Goal: Navigation & Orientation: Find specific page/section

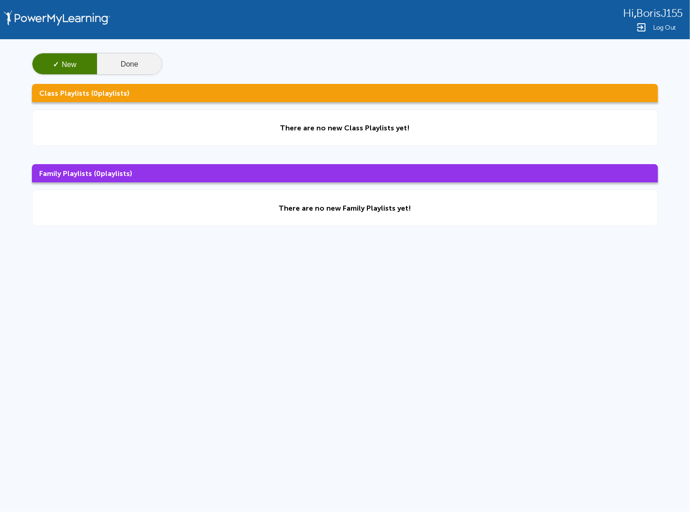
click at [124, 62] on button "Done" at bounding box center [129, 64] width 65 height 22
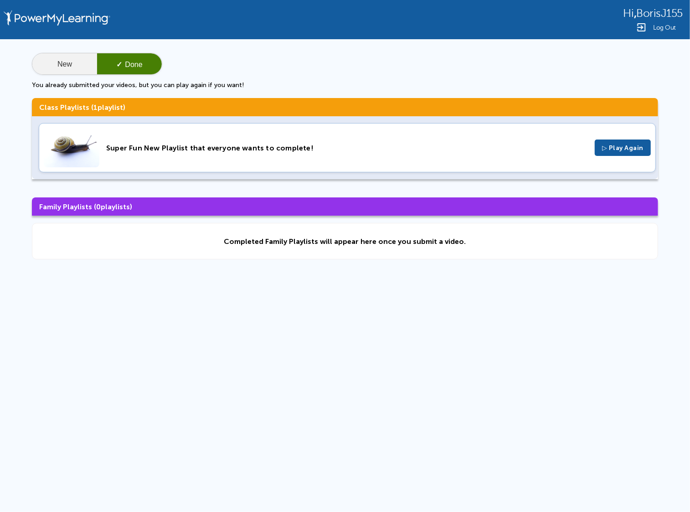
click at [86, 65] on button "New" at bounding box center [64, 64] width 65 height 22
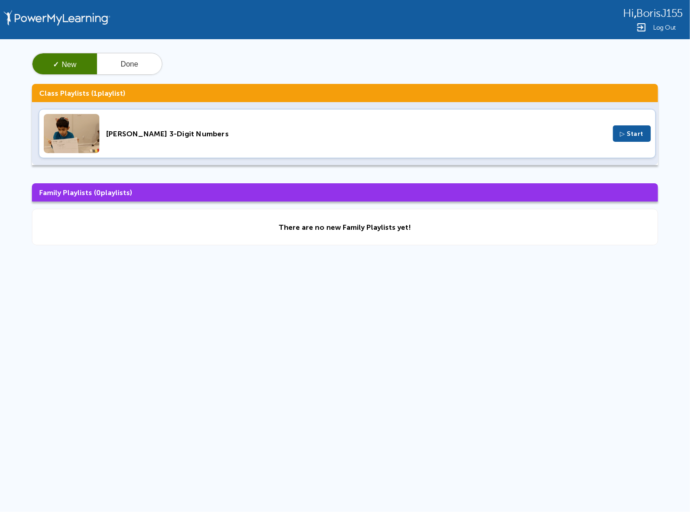
click at [587, 344] on div "Hi , BorisJ155 Log Out ✓ New Done Class Playlists ( 1 playlist) Luis_Subtractin…" at bounding box center [345, 194] width 690 height 388
drag, startPoint x: 637, startPoint y: 15, endPoint x: 683, endPoint y: 15, distance: 46.1
click at [683, 15] on span "BorisJ155" at bounding box center [660, 13] width 47 height 12
copy span "BorisJ155"
click at [654, 26] on span "Log Out" at bounding box center [664, 27] width 23 height 7
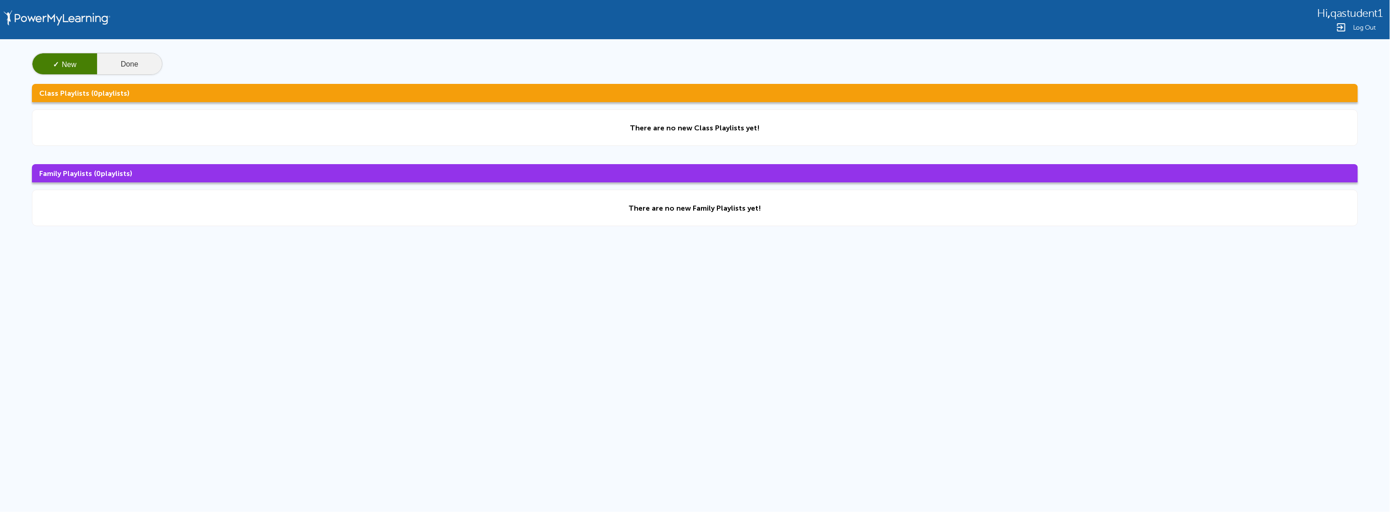
click at [139, 63] on button "Done" at bounding box center [129, 64] width 65 height 22
click at [72, 65] on button "New" at bounding box center [64, 64] width 65 height 22
click at [109, 51] on div "✓ New Done Class Playlists ( 0 playlists) There are no new Class Playlists yet!…" at bounding box center [695, 139] width 1390 height 201
click at [107, 60] on button "Done" at bounding box center [129, 64] width 65 height 22
click at [64, 69] on button "New" at bounding box center [64, 64] width 65 height 22
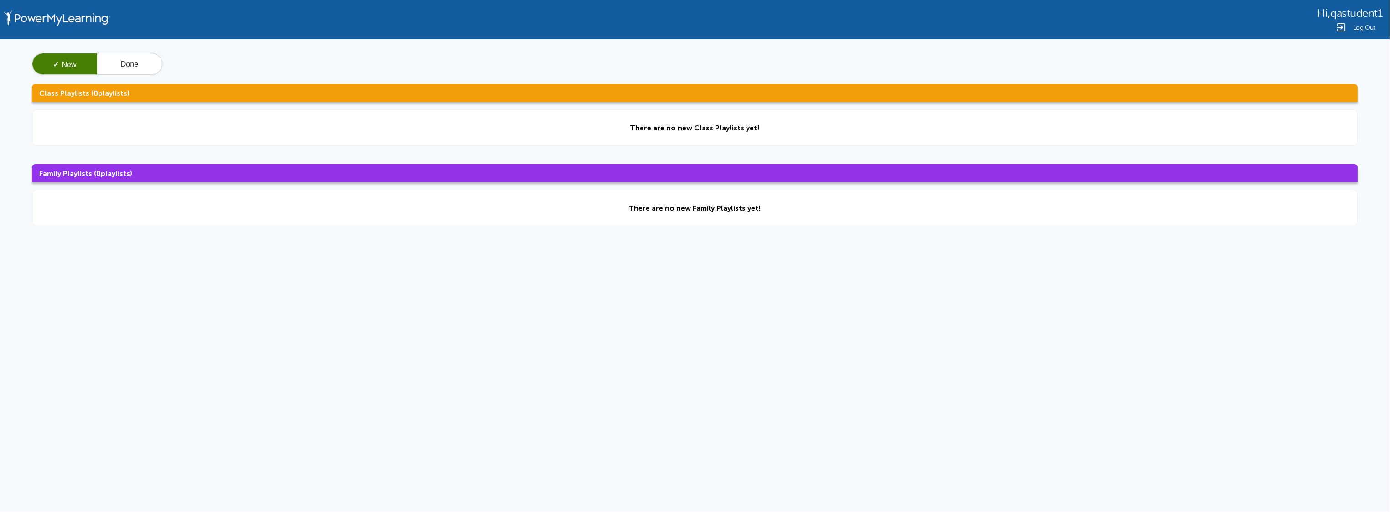
click at [1364, 28] on span "Log Out" at bounding box center [1364, 27] width 23 height 7
click at [122, 67] on button "Done" at bounding box center [129, 64] width 65 height 22
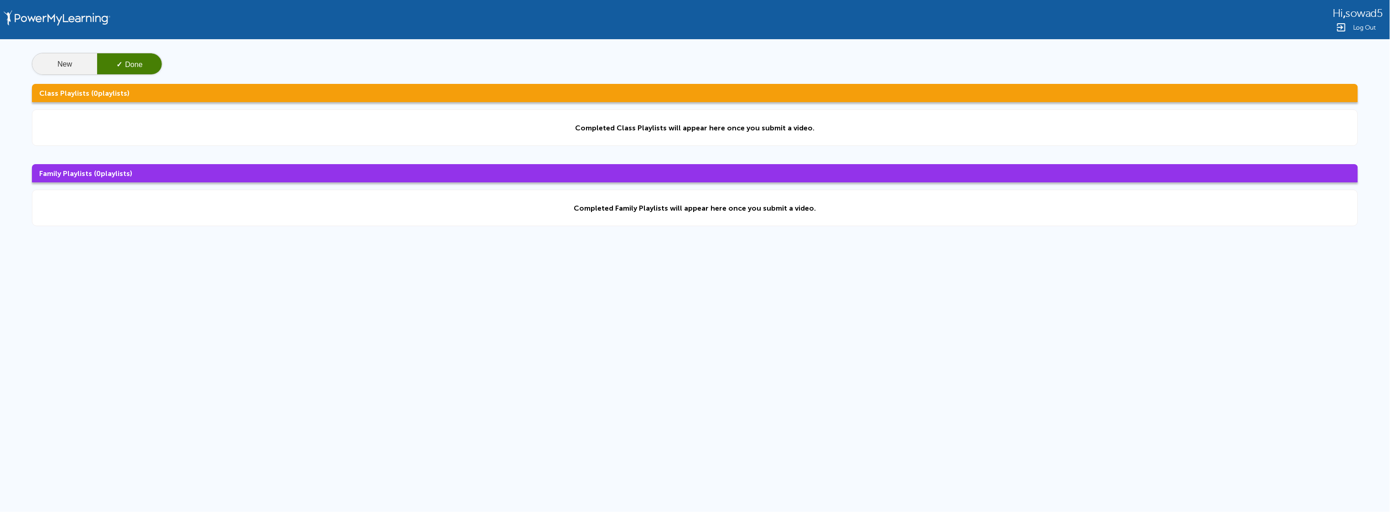
click at [68, 65] on button "New" at bounding box center [64, 64] width 65 height 22
click at [218, 321] on div "Hi , sowad5 Log Out ✓ New Done Class Playlists ( 0 playlists) There are no new …" at bounding box center [695, 194] width 1390 height 388
click at [1363, 28] on span "Log Out" at bounding box center [1364, 27] width 23 height 7
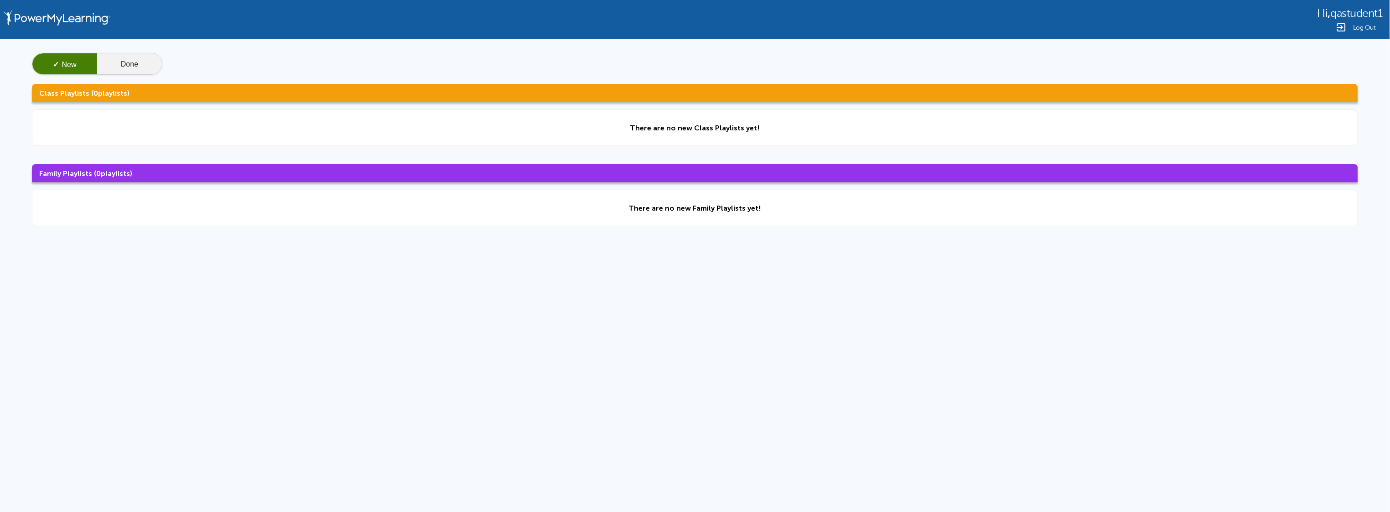
click at [138, 63] on button "Done" at bounding box center [129, 64] width 65 height 22
click at [61, 63] on button "New" at bounding box center [64, 64] width 65 height 22
click at [1353, 25] on span "Log Out" at bounding box center [1364, 27] width 23 height 7
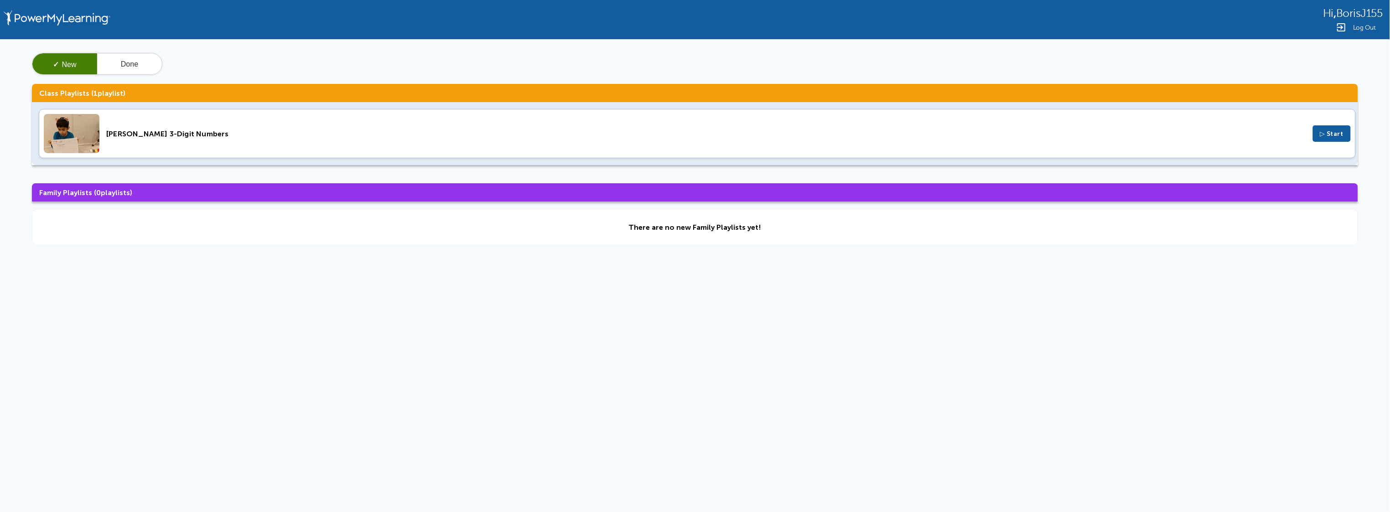
click at [187, 140] on div "[PERSON_NAME] 3-Digit Numbers ▷ Start" at bounding box center [697, 133] width 1317 height 49
